Goal: Use online tool/utility: Utilize a website feature to perform a specific function

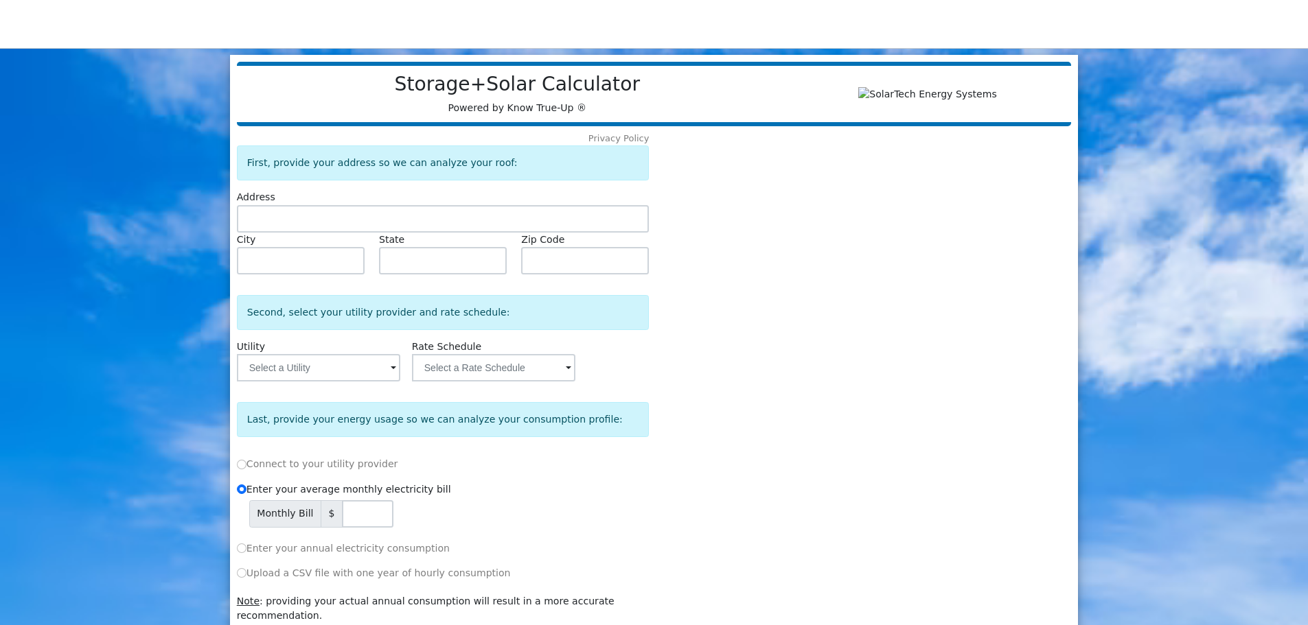
click at [297, 224] on input "text" at bounding box center [443, 218] width 413 height 27
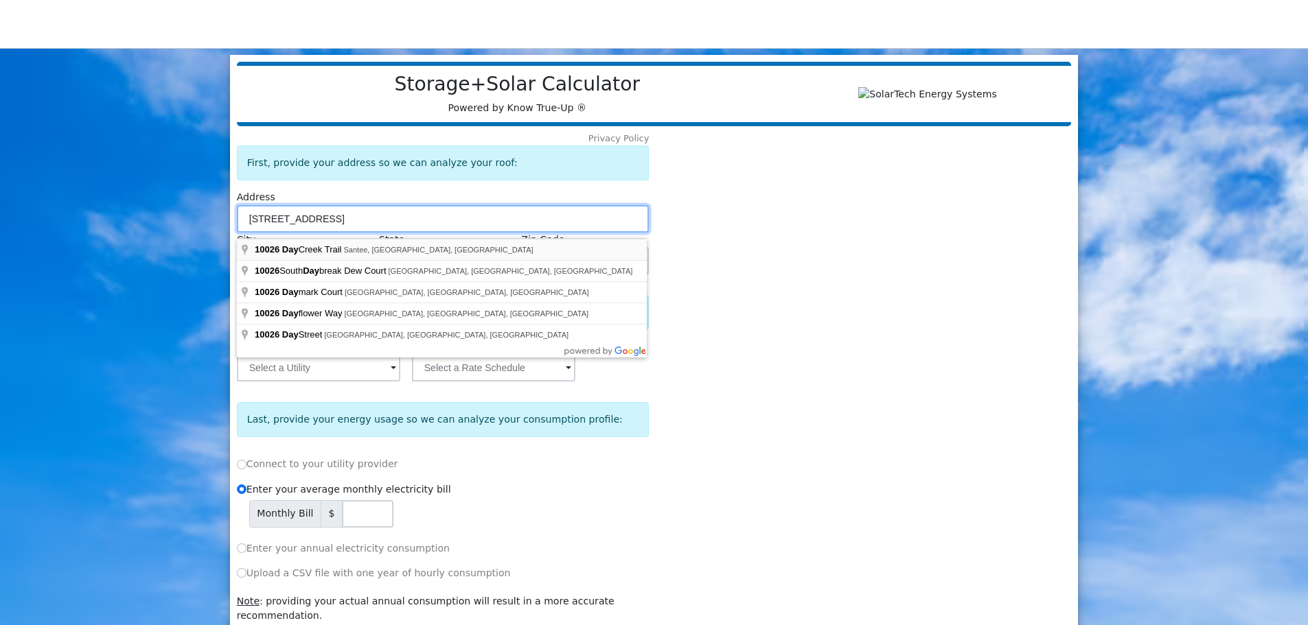
type input "10026 Day Creek Trail"
type input "[DEMOGRAPHIC_DATA]"
type input "CA"
type input "92071"
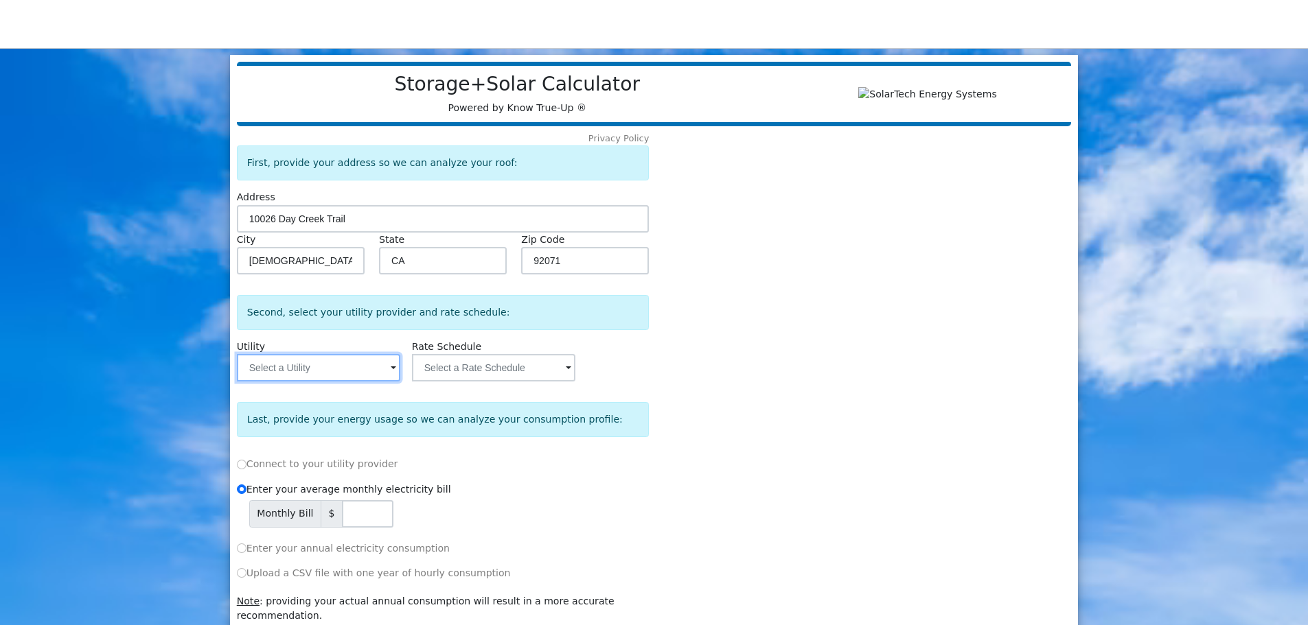
click at [281, 377] on input "text" at bounding box center [318, 367] width 163 height 27
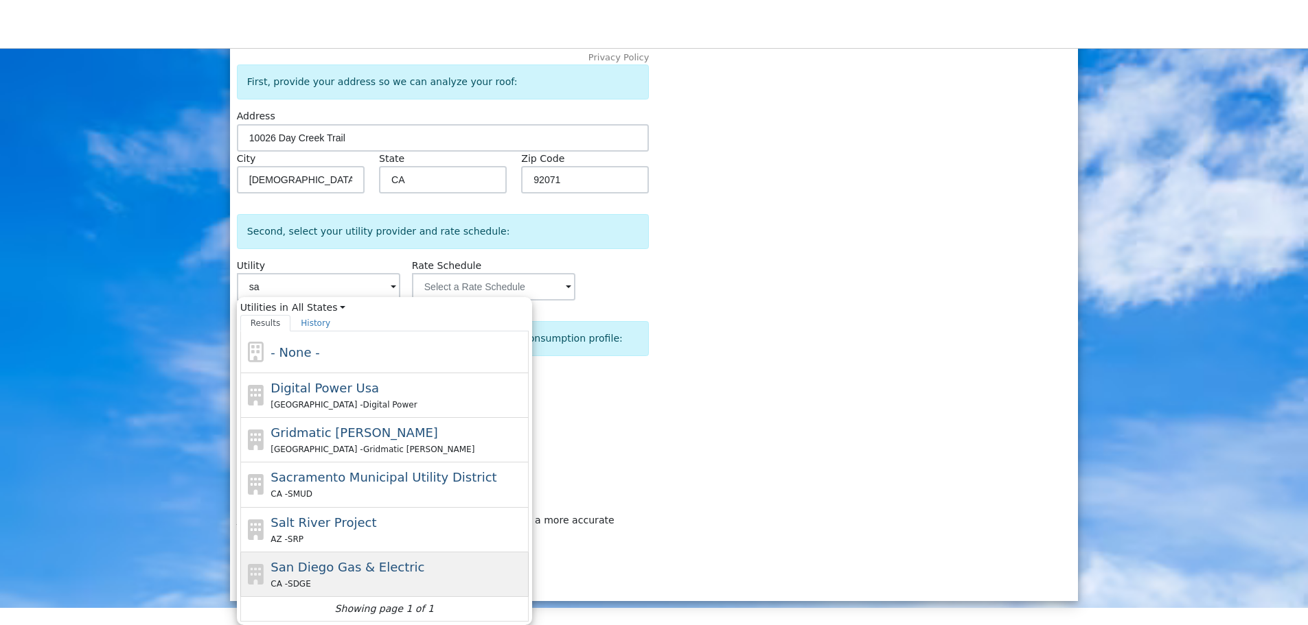
click at [386, 576] on div "San Diego Gas & Electric CA - SDGE" at bounding box center [397, 574] width 255 height 33
type input "San Diego Gas & Electric"
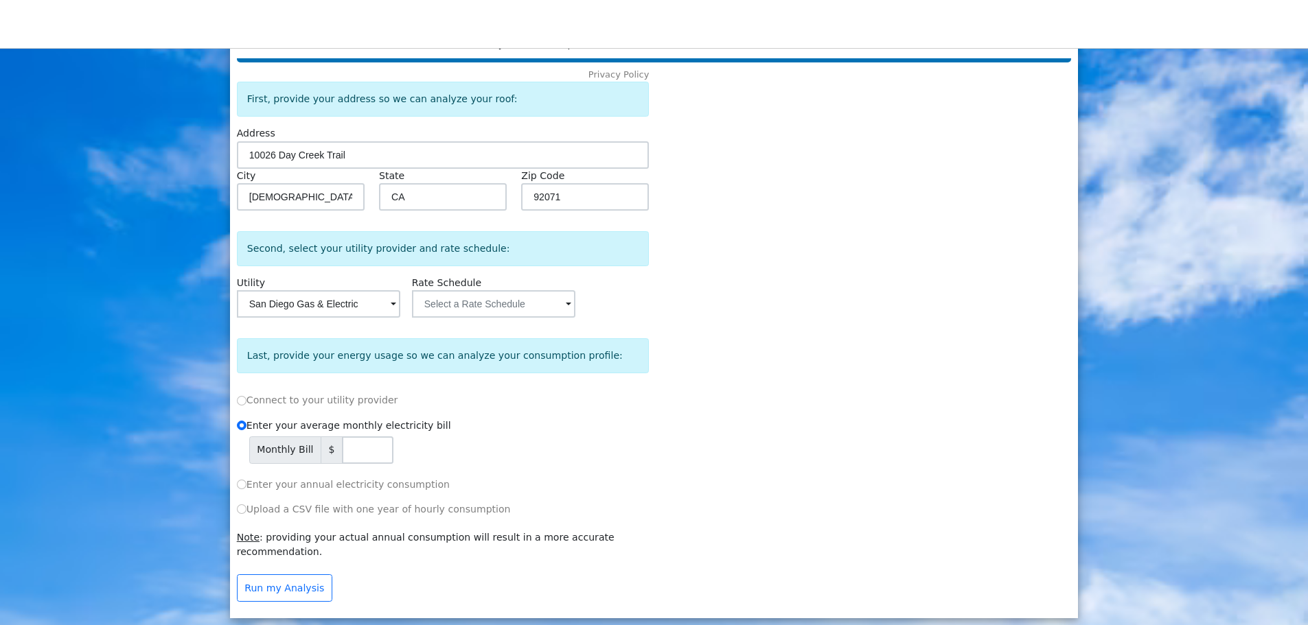
scroll to position [55, 0]
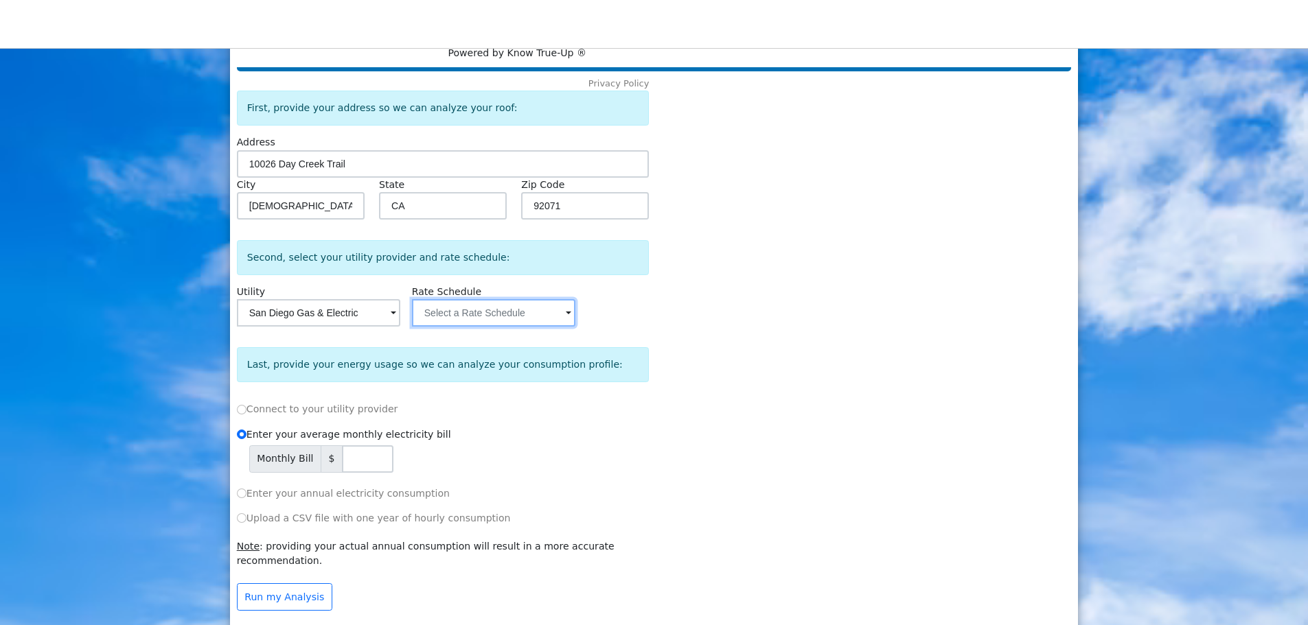
click at [501, 316] on input "text" at bounding box center [493, 312] width 163 height 27
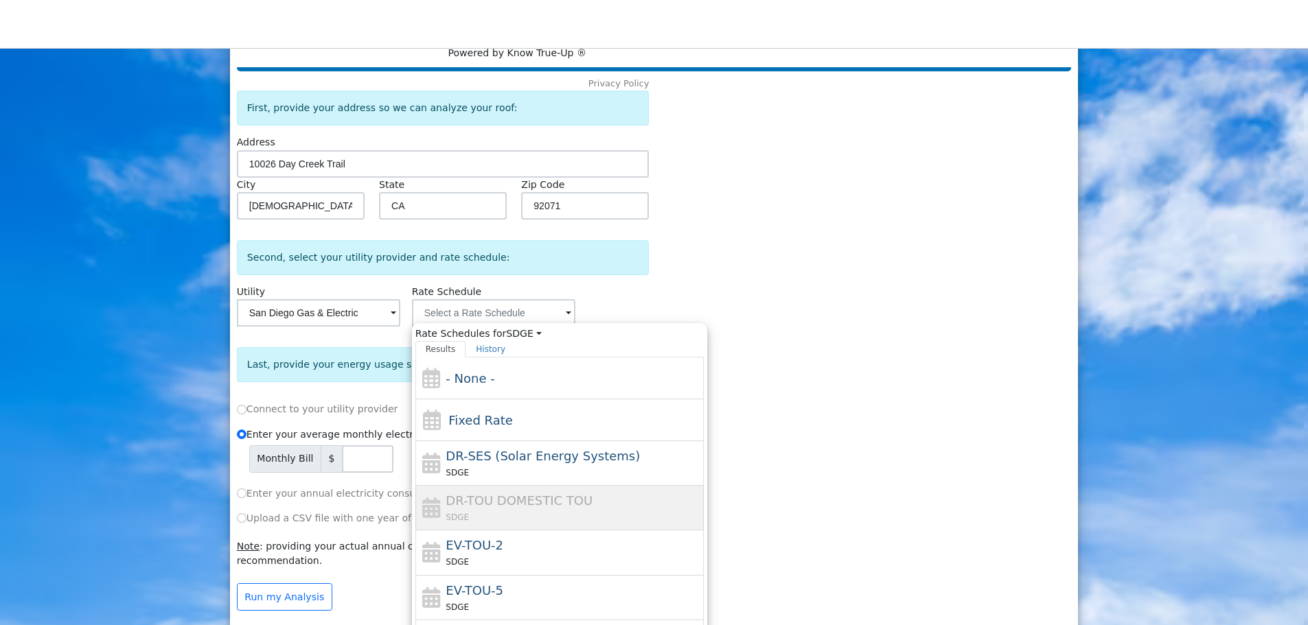
click at [655, 303] on div "Privacy Policy First, provide your address so we can analyze your roof: Address…" at bounding box center [651, 345] width 835 height 549
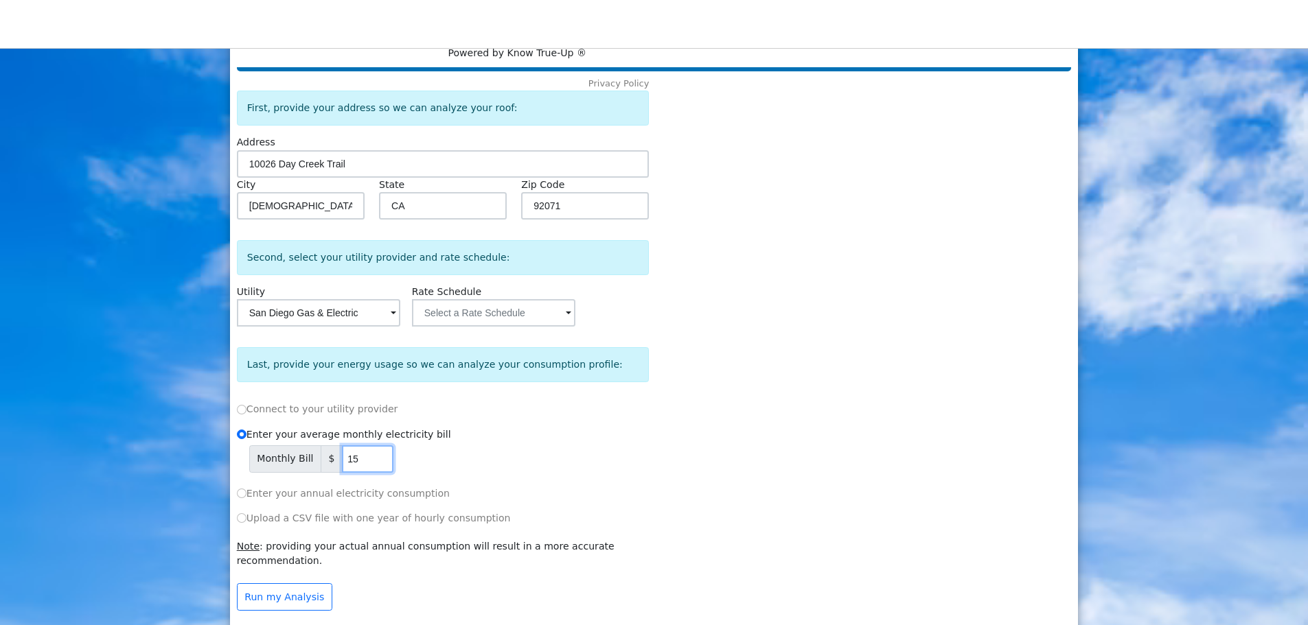
click at [378, 461] on input "15" at bounding box center [367, 458] width 51 height 27
drag, startPoint x: 353, startPoint y: 463, endPoint x: 323, endPoint y: 467, distance: 29.8
click at [323, 467] on div "Monthly Bill $ 15" at bounding box center [449, 458] width 400 height 27
type input "300"
click at [496, 473] on div "Monthly Bill $ 300" at bounding box center [449, 458] width 400 height 27
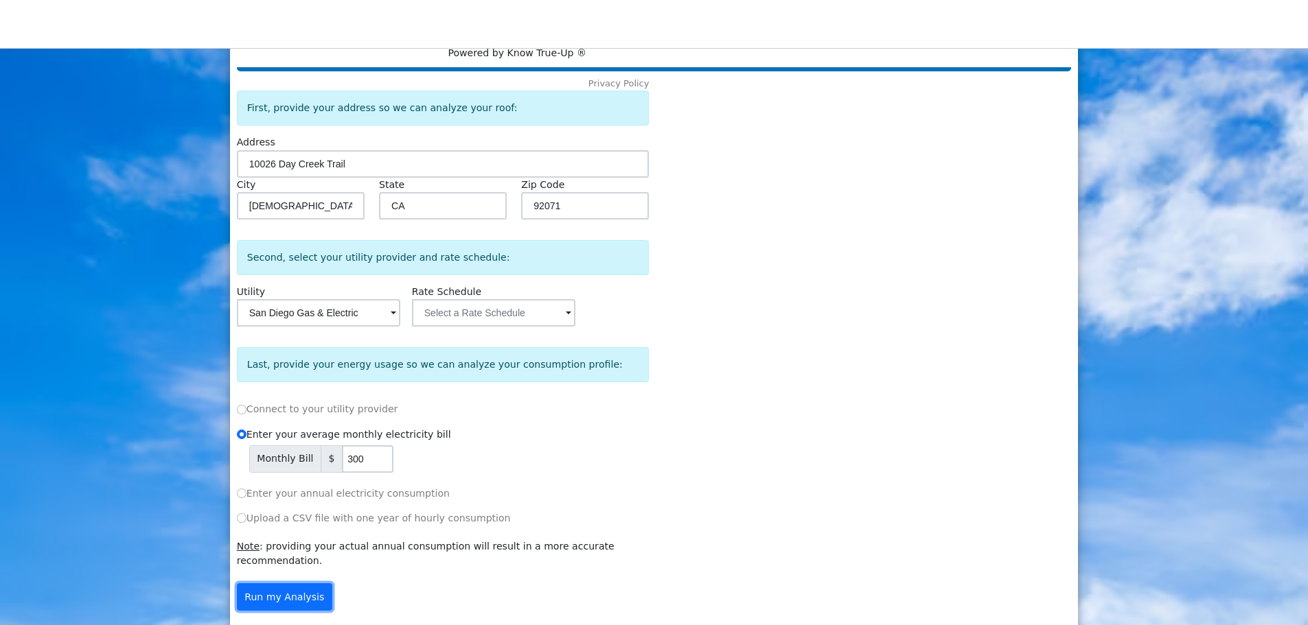
click at [294, 586] on button "Run my Analysis" at bounding box center [284, 596] width 95 height 27
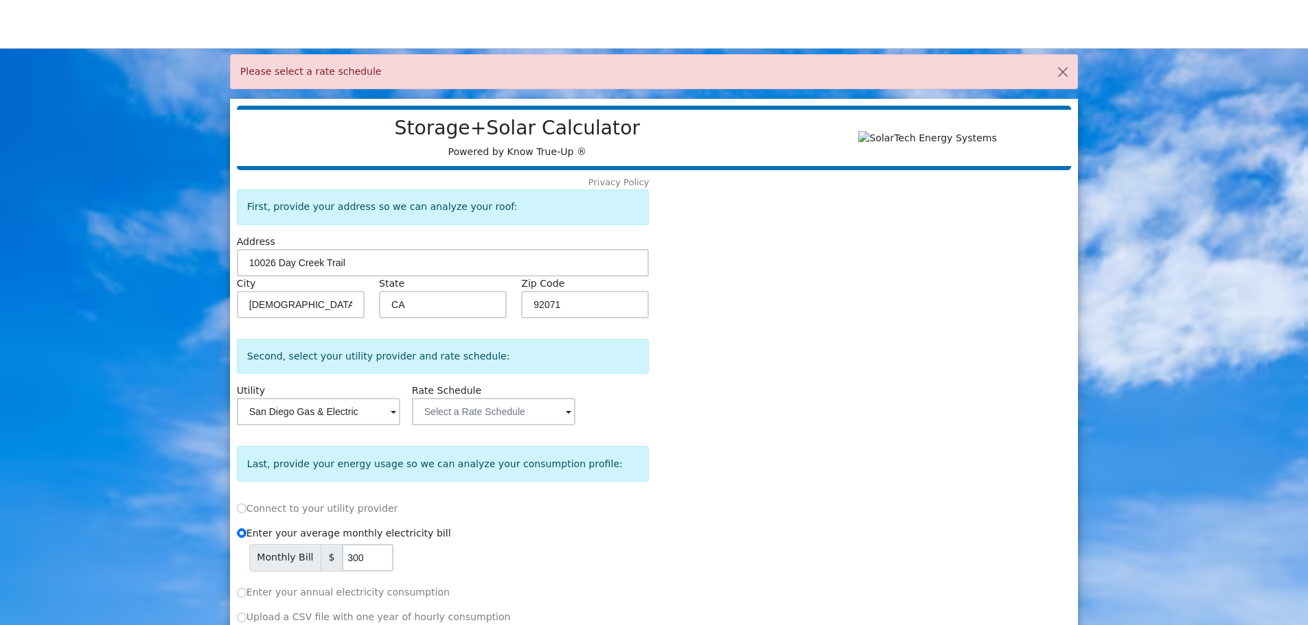
scroll to position [0, 0]
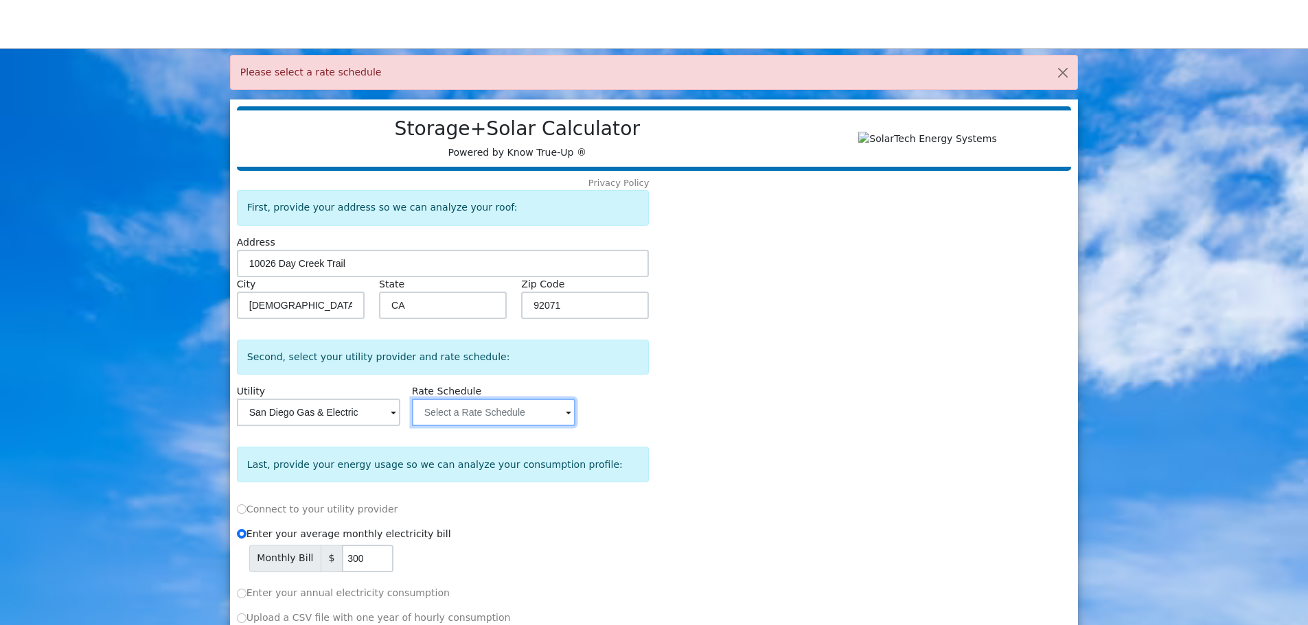
click at [512, 424] on input "text" at bounding box center [493, 412] width 163 height 27
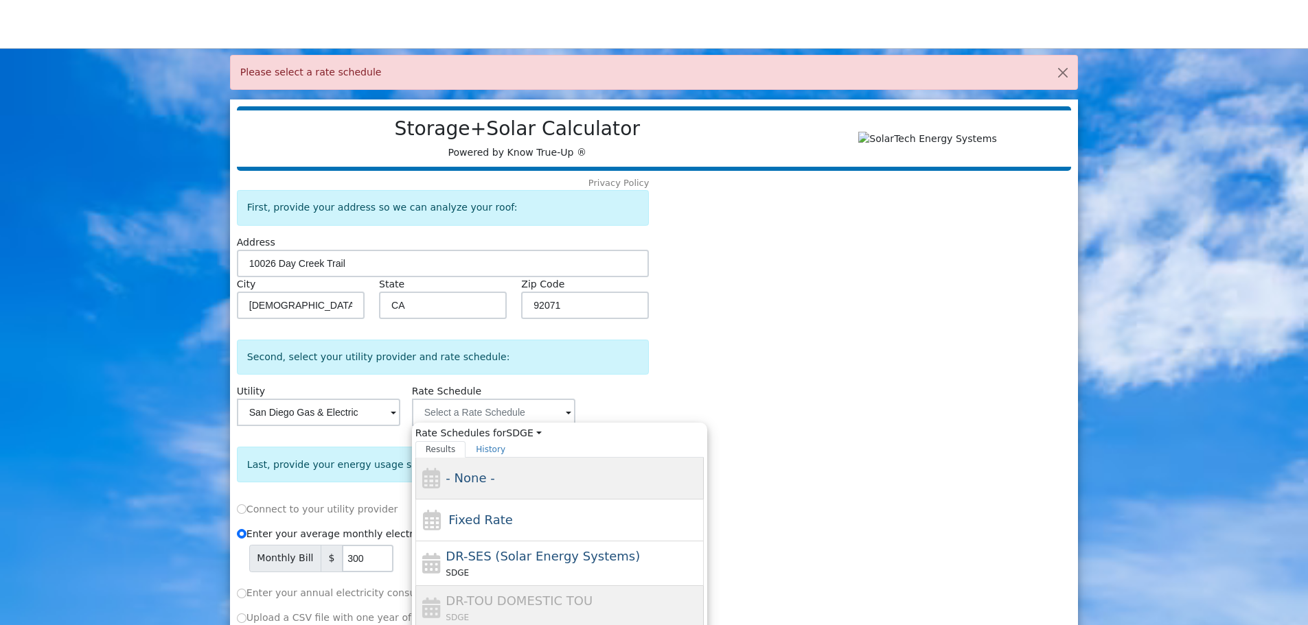
click at [561, 485] on div "- None -" at bounding box center [572, 478] width 255 height 19
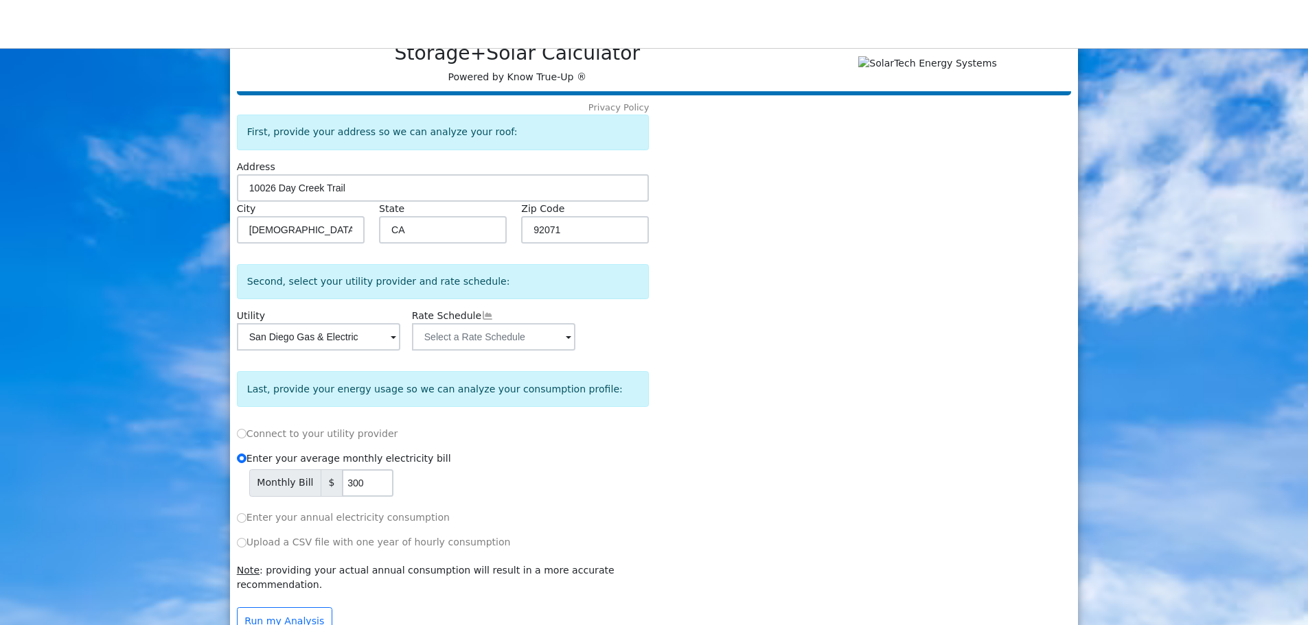
scroll to position [100, 0]
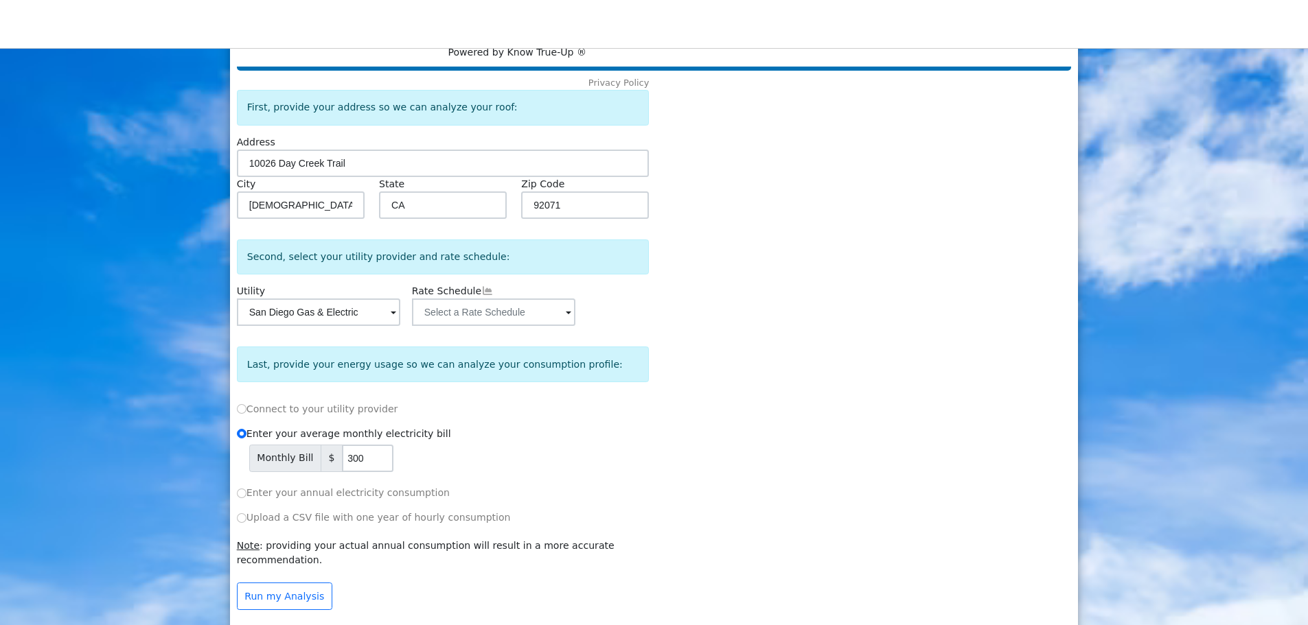
click at [568, 321] on span at bounding box center [568, 313] width 5 height 16
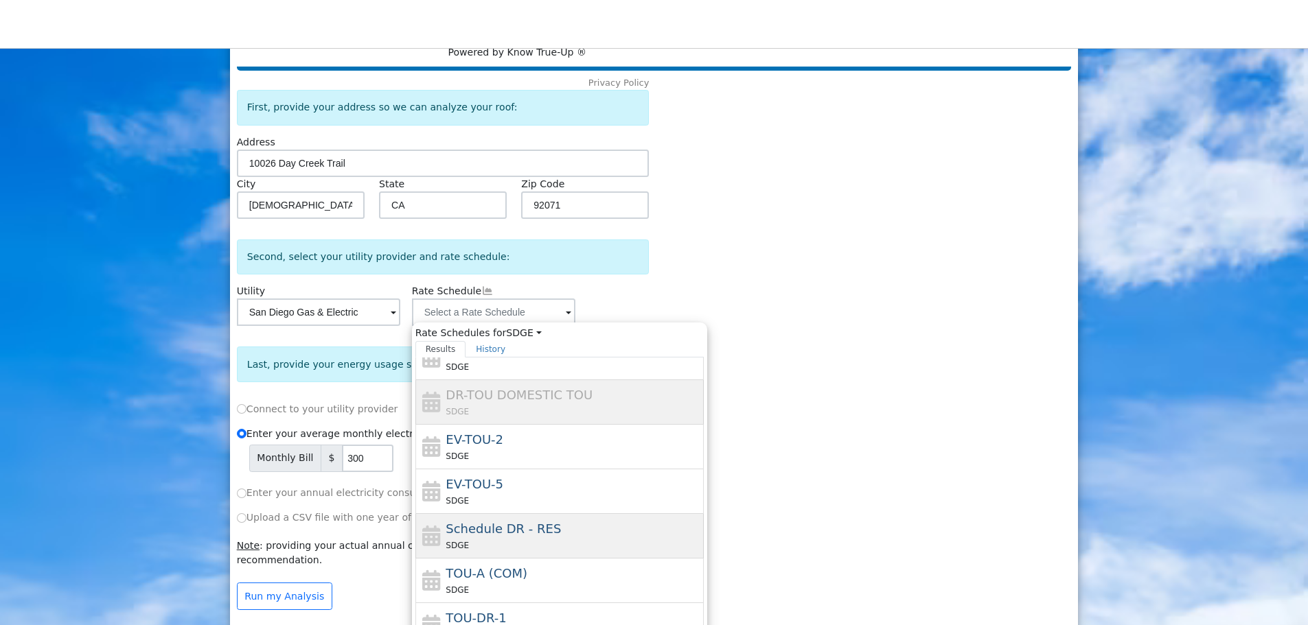
scroll to position [202, 0]
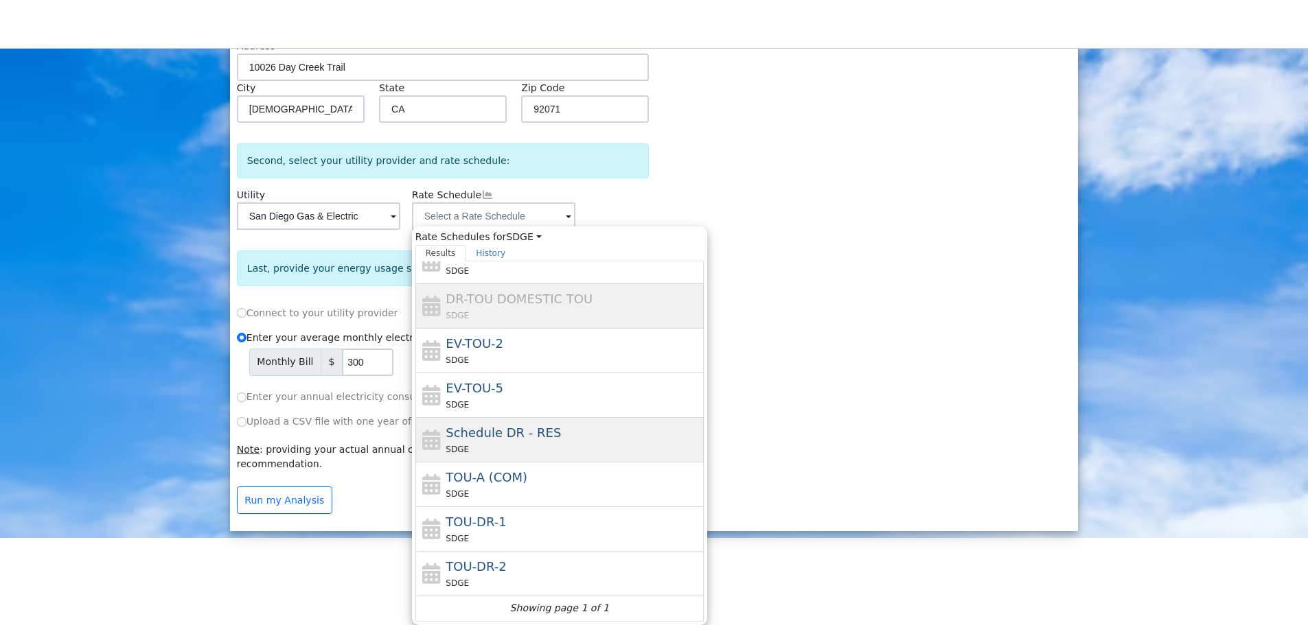
click at [511, 431] on span "Schedule DR - RES" at bounding box center [502, 433] width 115 height 14
type input "Schedule DR - RES"
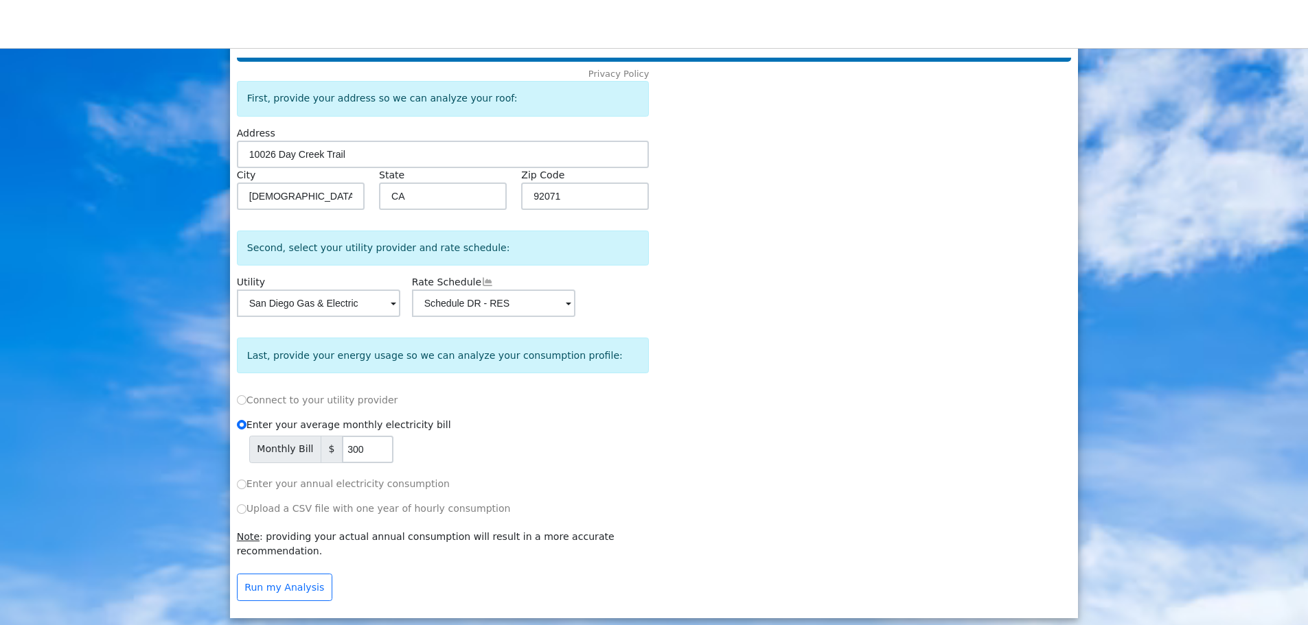
scroll to position [100, 0]
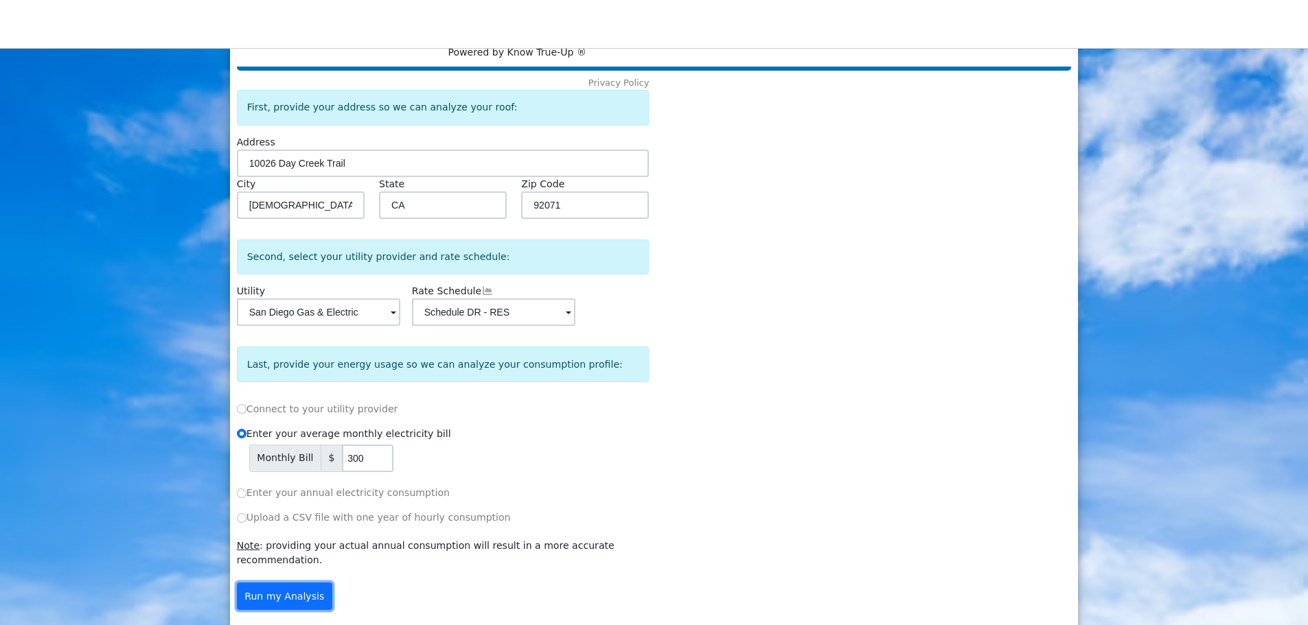
click at [273, 589] on button "Run my Analysis" at bounding box center [284, 596] width 95 height 27
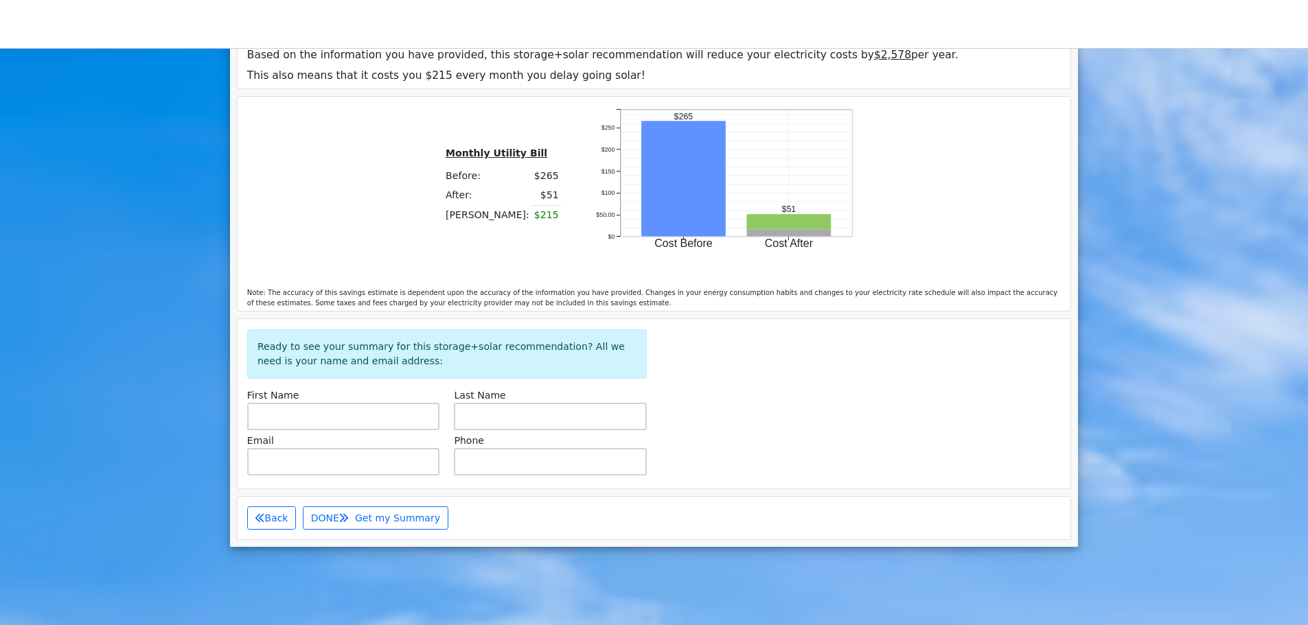
scroll to position [915, 0]
